Goal: Task Accomplishment & Management: Use online tool/utility

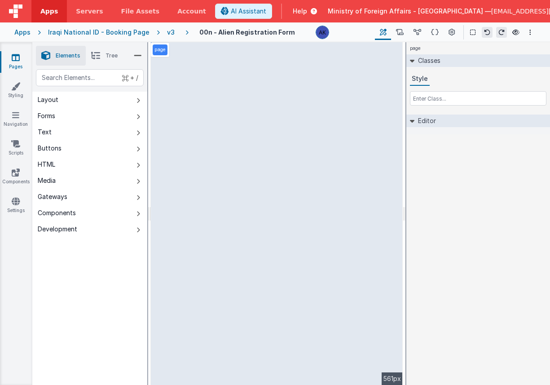
click at [159, 33] on icon at bounding box center [159, 32] width 18 height 9
click at [167, 31] on div "v3" at bounding box center [172, 32] width 11 height 9
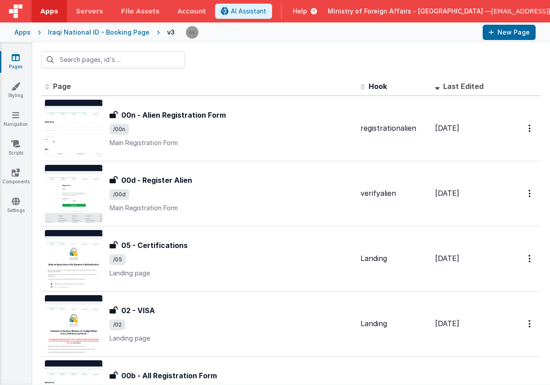
click at [30, 34] on div "Apps Iraqi National ID - Booking Page v3 New Page" at bounding box center [275, 32] width 550 height 20
click at [28, 34] on div "Apps" at bounding box center [22, 32] width 16 height 9
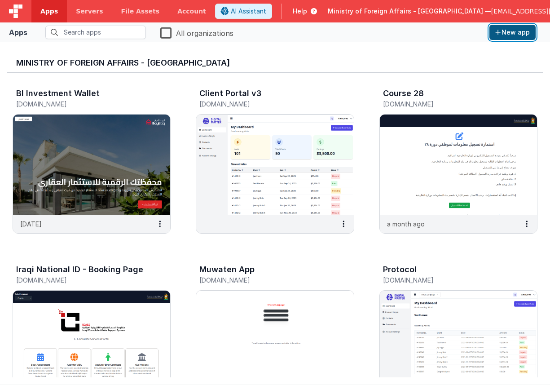
click at [513, 33] on button "New app" at bounding box center [513, 32] width 46 height 15
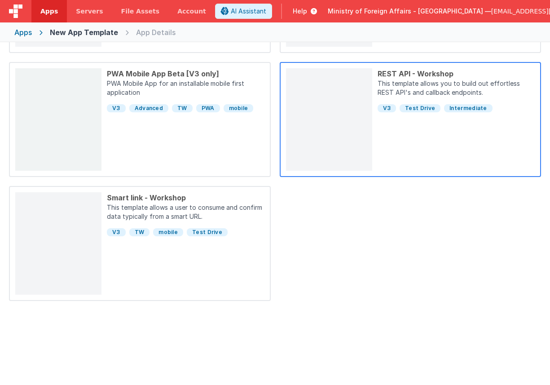
scroll to position [450, 0]
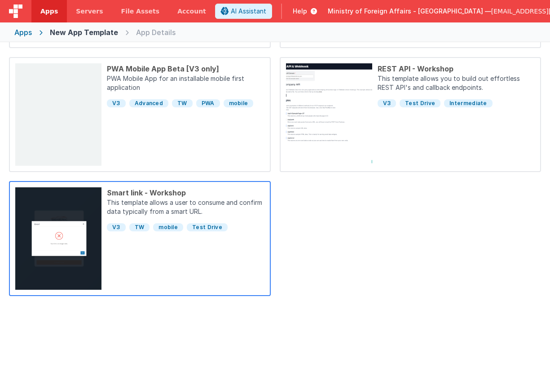
click at [213, 218] on div "V3 TW mobile Test Drive" at bounding box center [186, 225] width 158 height 14
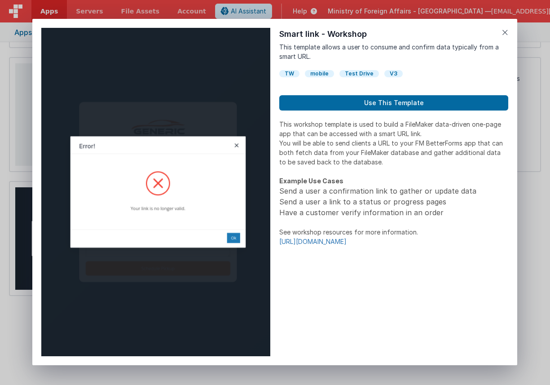
click at [328, 243] on link "[URL][DOMAIN_NAME]" at bounding box center [312, 242] width 67 height 8
